Goal: Task Accomplishment & Management: Manage account settings

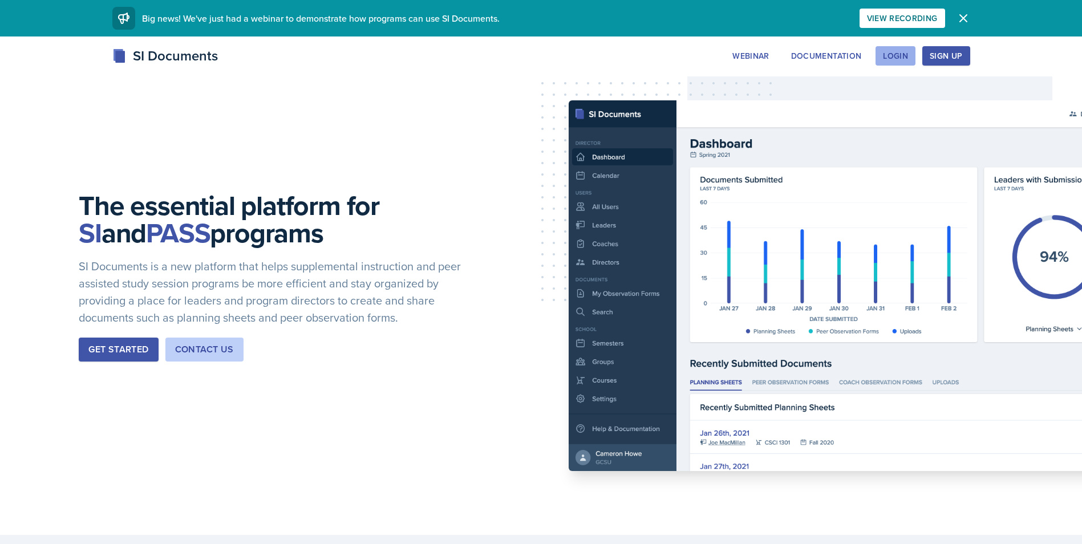
click at [889, 56] on div "Login" at bounding box center [895, 55] width 25 height 9
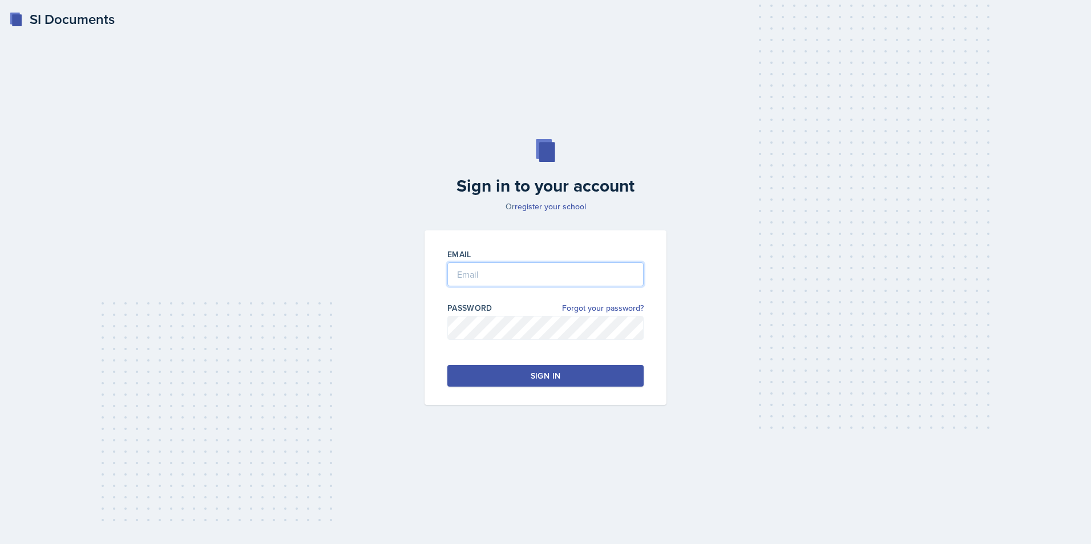
click at [528, 274] on input "email" at bounding box center [545, 274] width 196 height 24
type input "s"
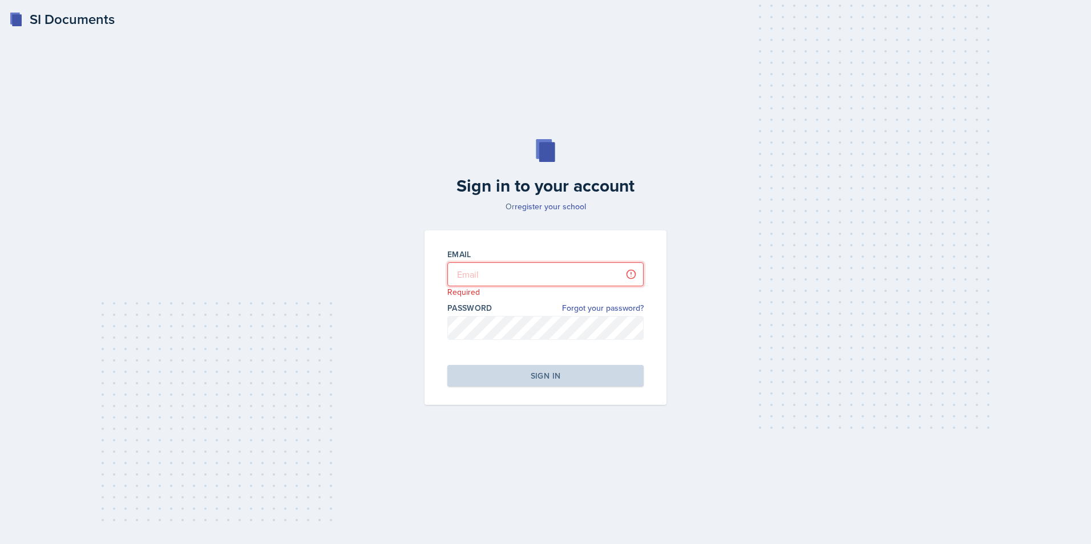
click at [496, 271] on input "email" at bounding box center [545, 274] width 196 height 24
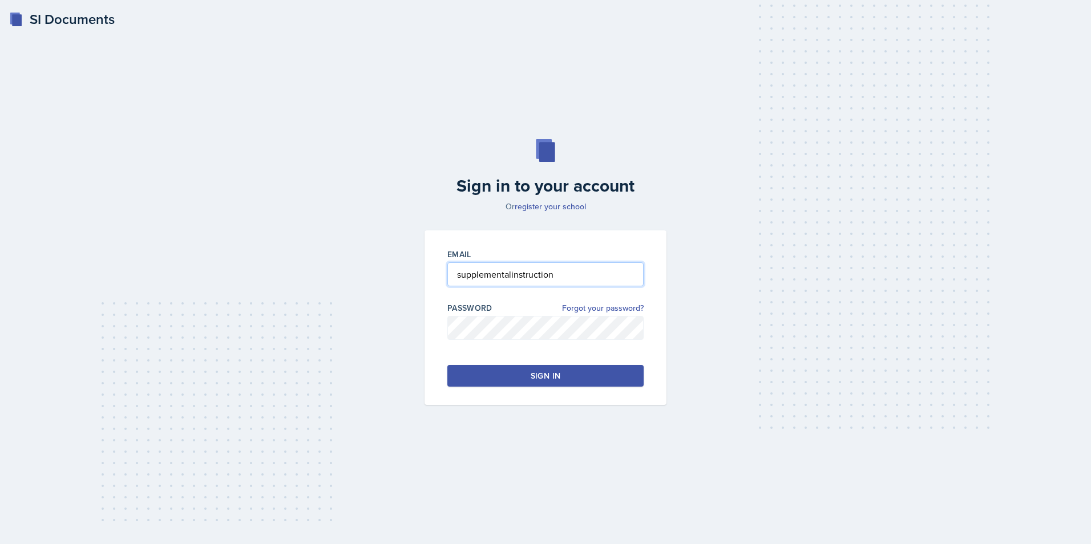
type input "supplementalinstruction"
drag, startPoint x: 564, startPoint y: 271, endPoint x: 430, endPoint y: 272, distance: 134.1
click at [430, 272] on div "Email supplementalinstruction Password Forgot your password? Incorrect Password…" at bounding box center [545, 317] width 242 height 175
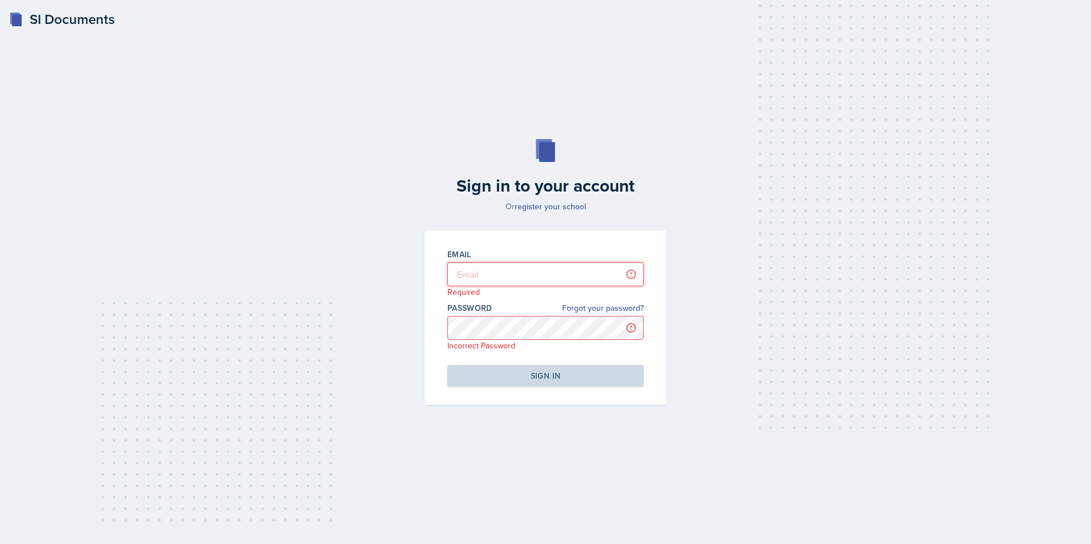
click at [487, 277] on input "email" at bounding box center [545, 274] width 196 height 24
type input "[EMAIL_ADDRESS][PERSON_NAME][DOMAIN_NAME]"
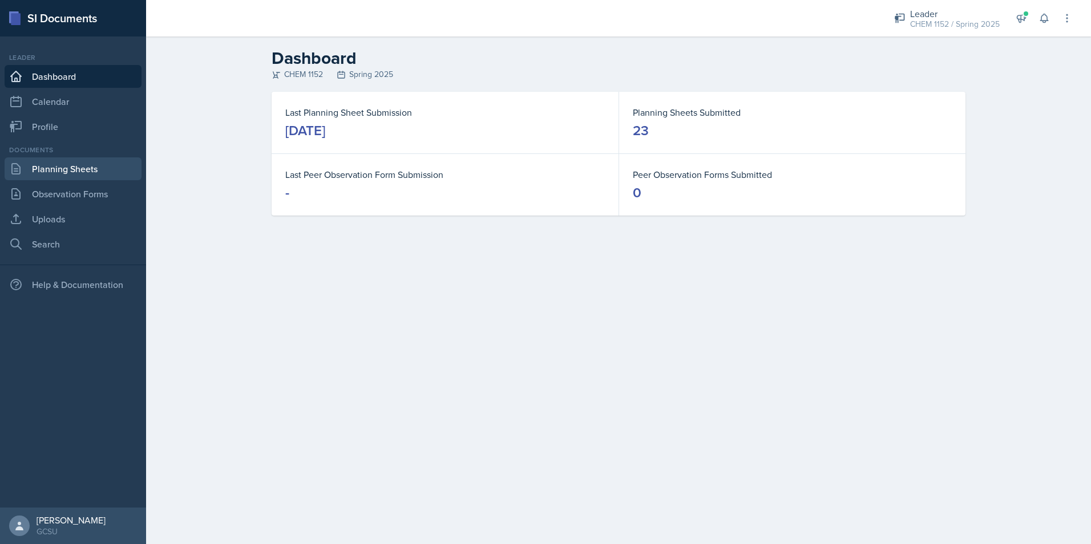
click at [76, 168] on link "Planning Sheets" at bounding box center [73, 168] width 137 height 23
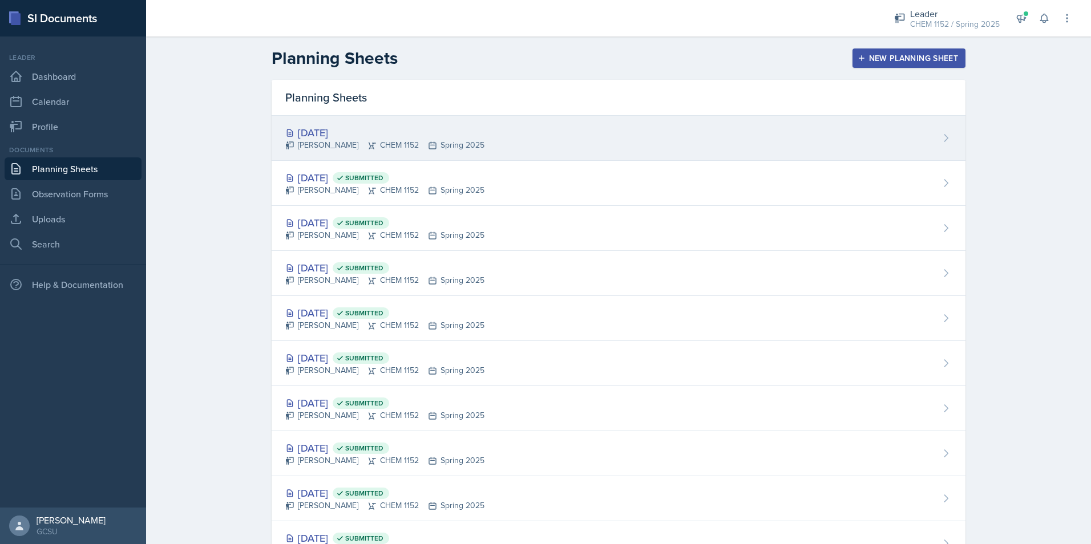
click at [362, 131] on div "[DATE]" at bounding box center [384, 132] width 199 height 15
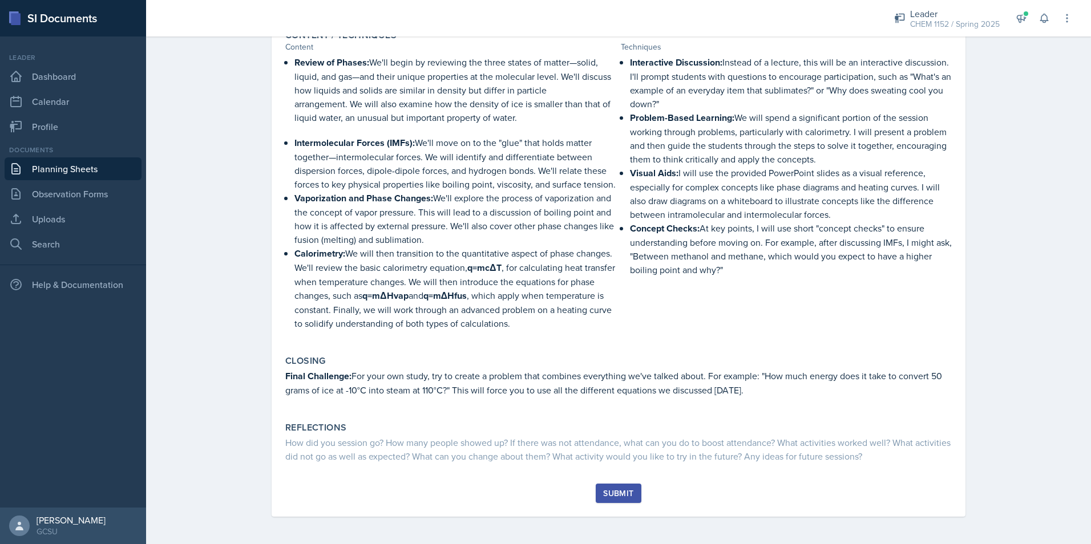
scroll to position [194, 0]
